Goal: Communication & Community: Share content

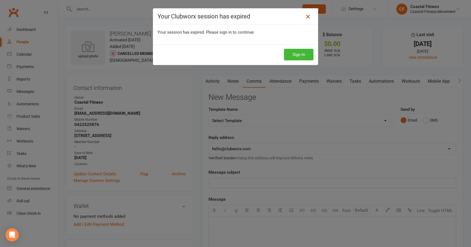
click at [307, 18] on icon at bounding box center [308, 16] width 7 height 7
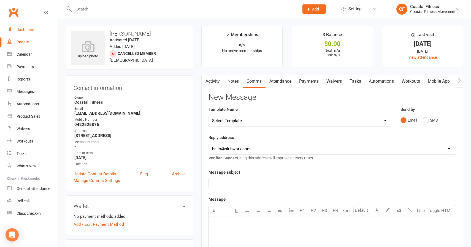
click at [26, 31] on div "Dashboard" at bounding box center [26, 29] width 19 height 4
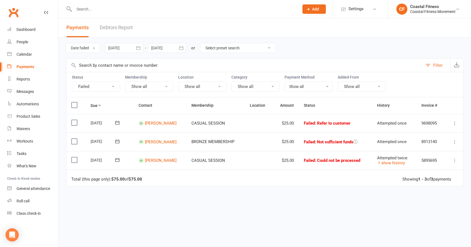
click at [93, 10] on input "text" at bounding box center [183, 9] width 223 height 8
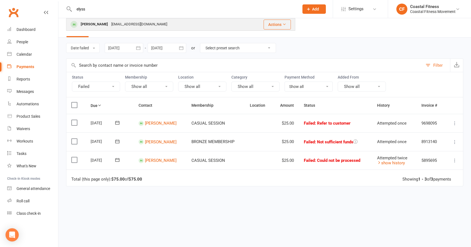
type input "elyss"
click at [88, 24] on div "[PERSON_NAME]" at bounding box center [94, 24] width 31 height 8
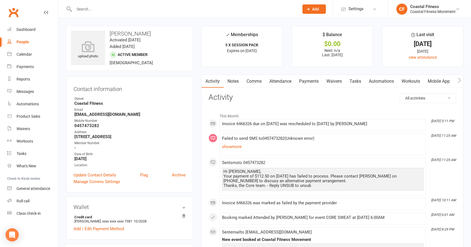
click at [308, 80] on link "Payments" at bounding box center [308, 81] width 27 height 13
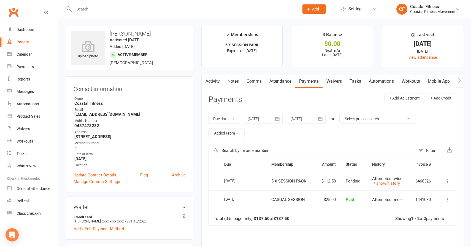
click at [119, 9] on input "text" at bounding box center [183, 9] width 223 height 8
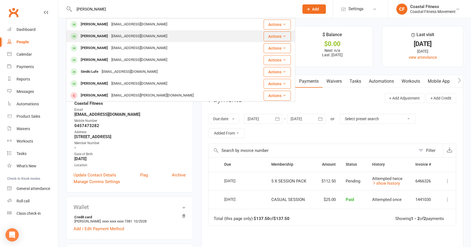
type input "[PERSON_NAME]"
click at [112, 36] on div "[EMAIL_ADDRESS][DOMAIN_NAME]" at bounding box center [139, 36] width 59 height 8
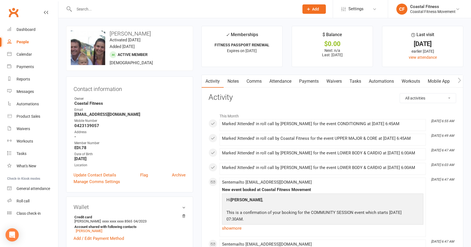
click at [120, 6] on input "text" at bounding box center [183, 9] width 223 height 8
type input "r"
type input "[PERSON_NAME]"
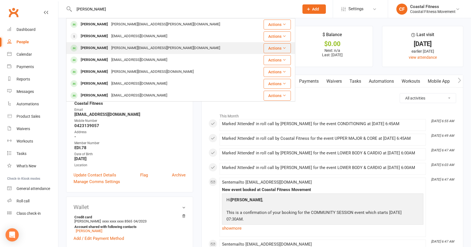
click at [85, 47] on div "[PERSON_NAME]" at bounding box center [94, 48] width 31 height 8
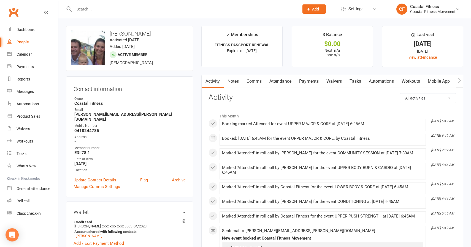
click at [253, 78] on link "Comms" at bounding box center [254, 81] width 23 height 13
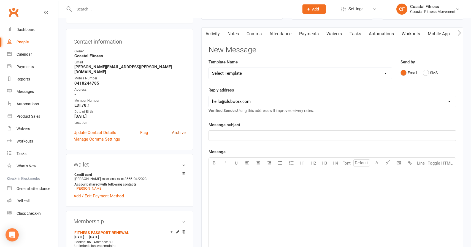
scroll to position [48, 0]
click at [242, 73] on select "Select Template [Email] CFM 7 day trial [SMS] Failure to scan FP [Email] It's t…" at bounding box center [300, 72] width 183 height 11
select select "2"
click at [209, 67] on select "Select Template [Email] CFM 7 day trial [SMS] Failure to scan FP [Email] It's t…" at bounding box center [300, 72] width 183 height 11
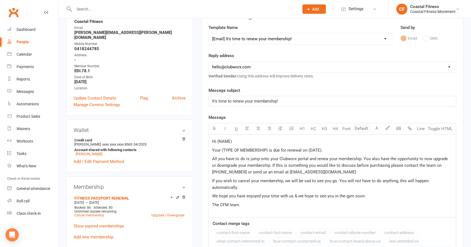
scroll to position [82, 0]
drag, startPoint x: 218, startPoint y: 141, endPoint x: 262, endPoint y: 141, distance: 44.1
click at [262, 141] on p "Hi (NAME)" at bounding box center [332, 141] width 240 height 7
drag, startPoint x: 222, startPoint y: 151, endPoint x: 267, endPoint y: 151, distance: 45.2
click at [267, 151] on span "Your (TYPE OF MEMBERSHIP) is due for renewal on (DATE)." at bounding box center [267, 149] width 110 height 5
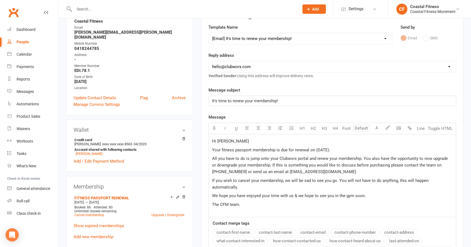
drag, startPoint x: 315, startPoint y: 150, endPoint x: 349, endPoint y: 149, distance: 34.2
click at [349, 149] on p "Your fitness passport membership is due for renewal on (DATE)." at bounding box center [332, 150] width 240 height 7
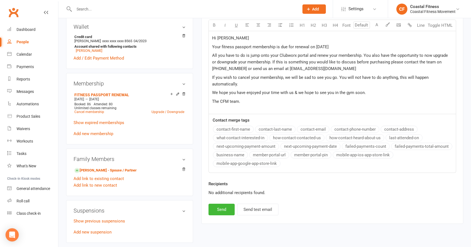
scroll to position [223, 0]
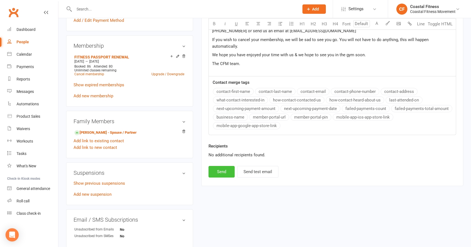
click at [216, 173] on button "Send" at bounding box center [221, 172] width 26 height 12
select select
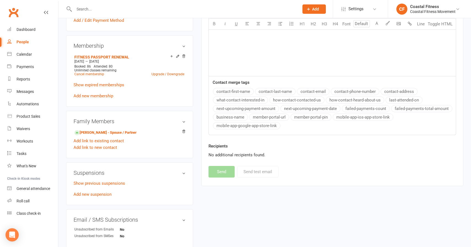
click at [112, 6] on input "text" at bounding box center [183, 9] width 223 height 8
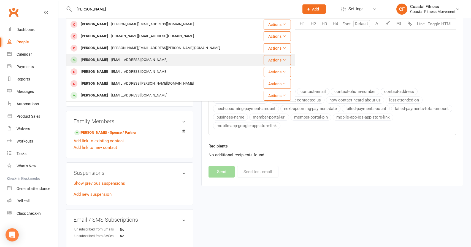
type input "[PERSON_NAME]"
click at [102, 60] on div "[PERSON_NAME]" at bounding box center [94, 60] width 31 height 8
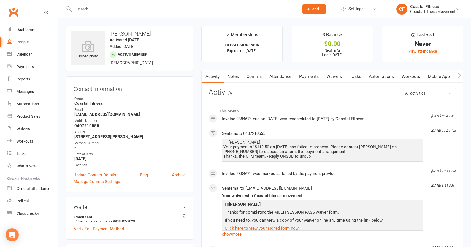
click at [85, 10] on input "text" at bounding box center [183, 9] width 223 height 8
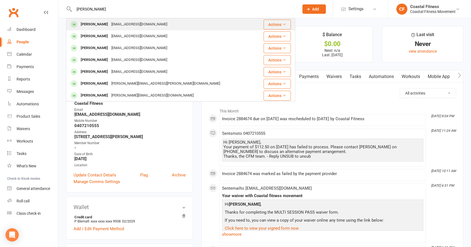
type input "[PERSON_NAME]"
click at [99, 27] on div "[PERSON_NAME]" at bounding box center [94, 24] width 31 height 8
